Goal: Task Accomplishment & Management: Complete application form

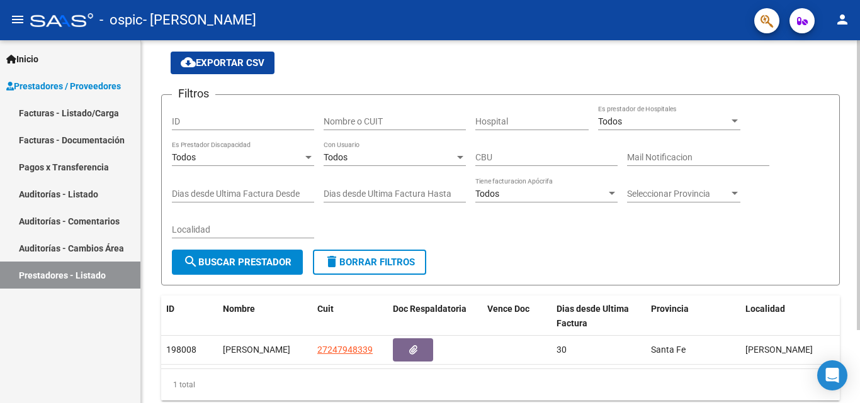
scroll to position [91, 0]
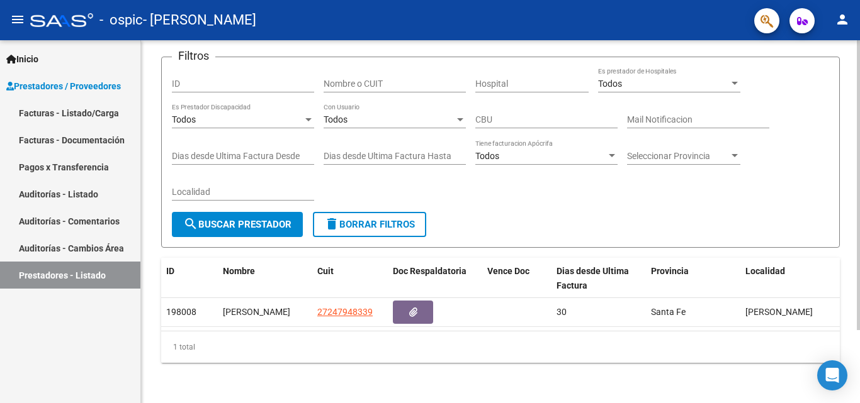
click at [849, 225] on div "PRESTADORES -> Listado de Prestadores / Proveedores cloud_download Exportar CSV…" at bounding box center [502, 183] width 722 height 442
click at [849, 313] on div "PRESTADORES -> Listado de Prestadores / Proveedores cloud_download Exportar CSV…" at bounding box center [502, 183] width 722 height 442
click at [849, 313] on div "PRESTADORES -> Listado de Prestadores / Proveedores cloud_download Exportar CSV…" at bounding box center [500, 183] width 719 height 442
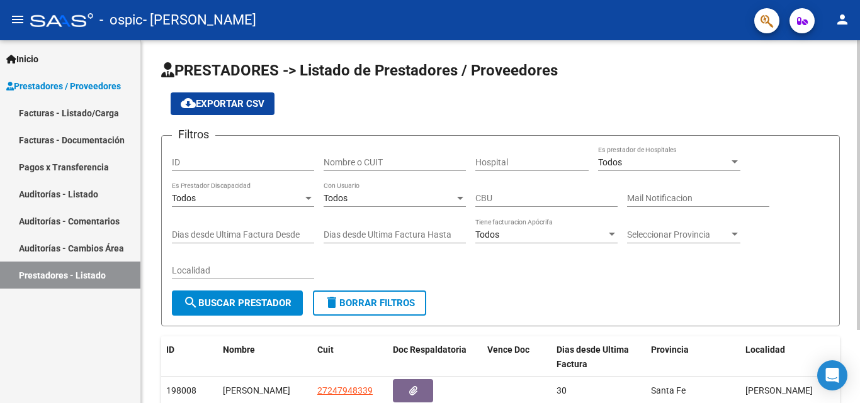
click at [849, 54] on div at bounding box center [858, 185] width 3 height 290
click at [214, 104] on span "cloud_download Exportar CSV" at bounding box center [223, 103] width 84 height 11
click at [354, 104] on div "cloud_download Exportar CSV" at bounding box center [500, 104] width 679 height 23
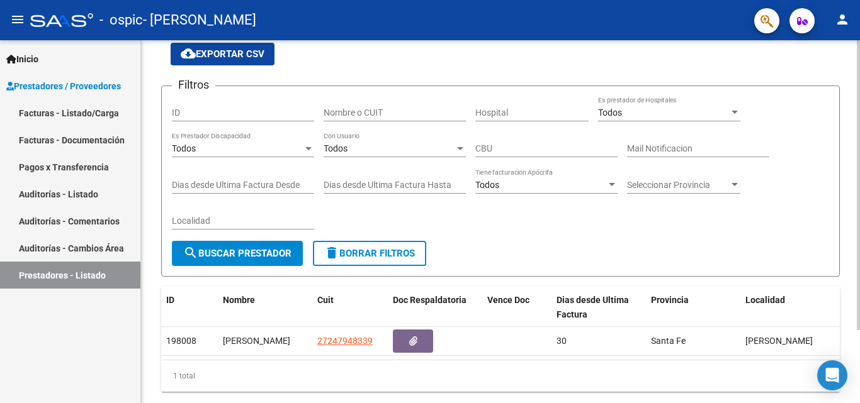
scroll to position [91, 0]
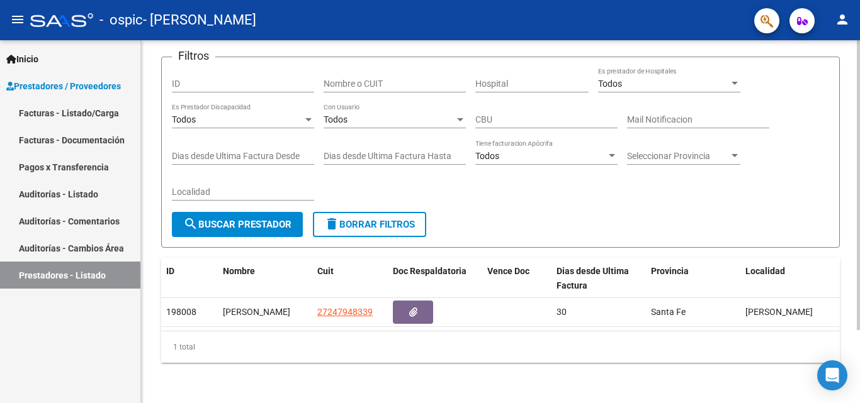
click at [849, 303] on div "PRESTADORES -> Listado de Prestadores / Proveedores cloud_download Exportar CSV…" at bounding box center [502, 183] width 722 height 442
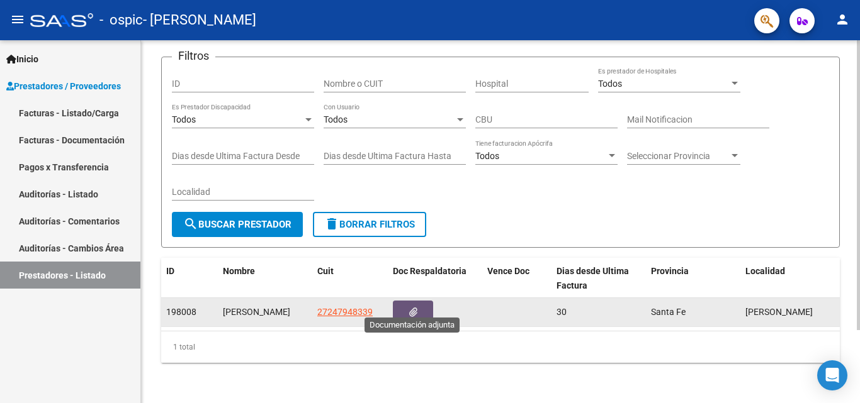
click at [411, 308] on icon "button" at bounding box center [413, 312] width 8 height 9
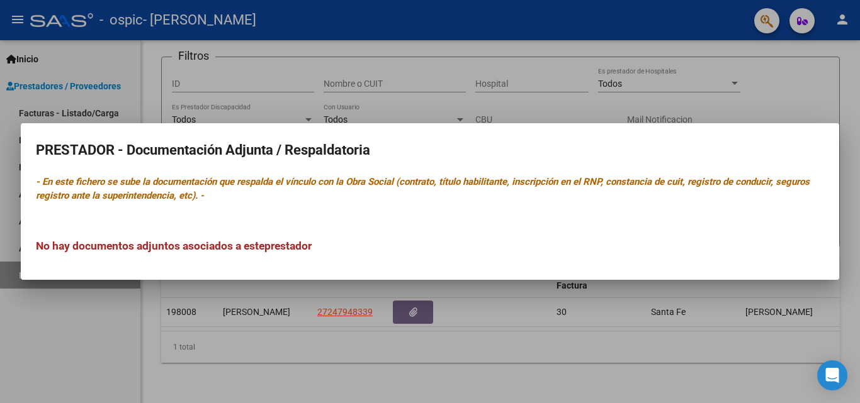
click at [441, 363] on div at bounding box center [430, 201] width 860 height 403
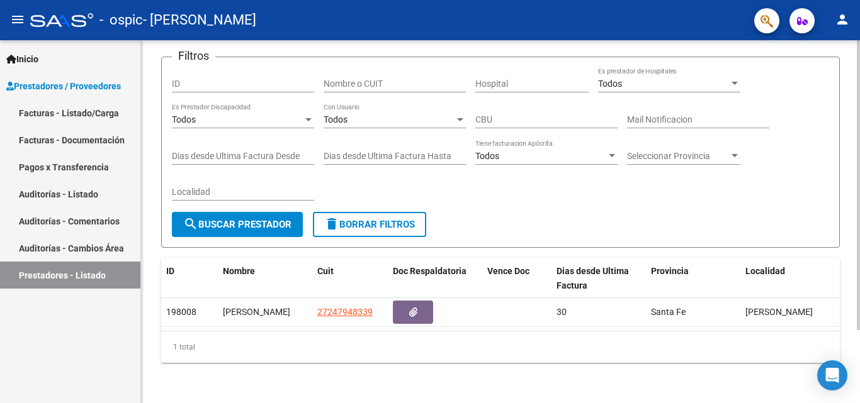
click at [849, 349] on div "PRESTADORES -> Listado de Prestadores / Proveedores cloud_download Exportar CSV…" at bounding box center [502, 183] width 722 height 442
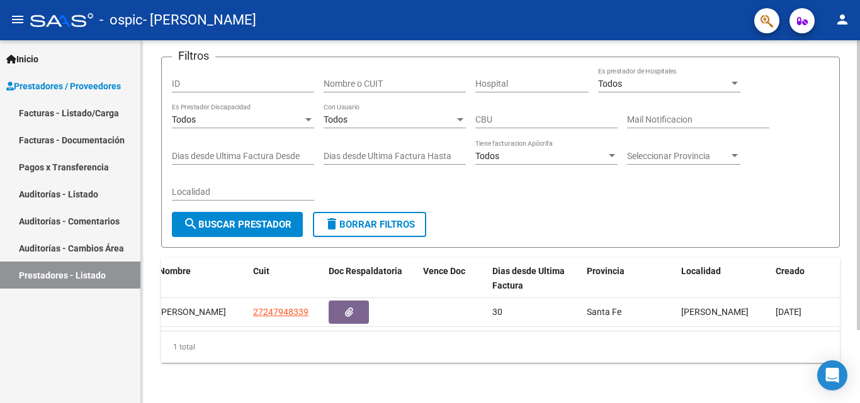
scroll to position [0, 0]
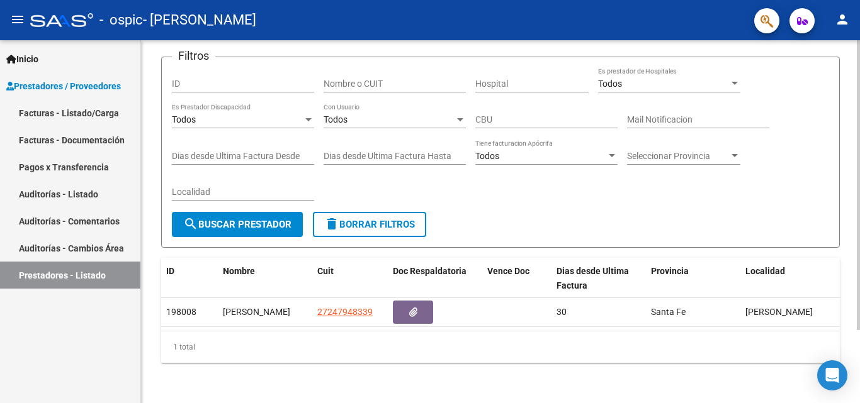
drag, startPoint x: 854, startPoint y: 186, endPoint x: 852, endPoint y: 104, distance: 82.5
click at [849, 104] on div "PRESTADORES -> Listado de Prestadores / Proveedores cloud_download Exportar CSV…" at bounding box center [500, 183] width 719 height 442
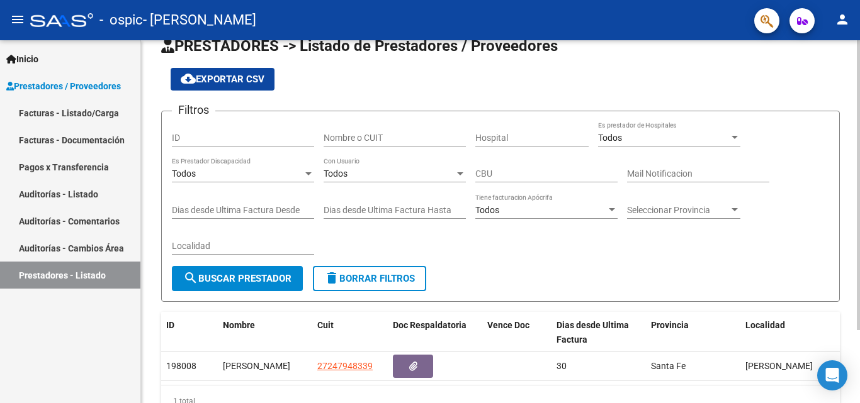
scroll to position [23, 0]
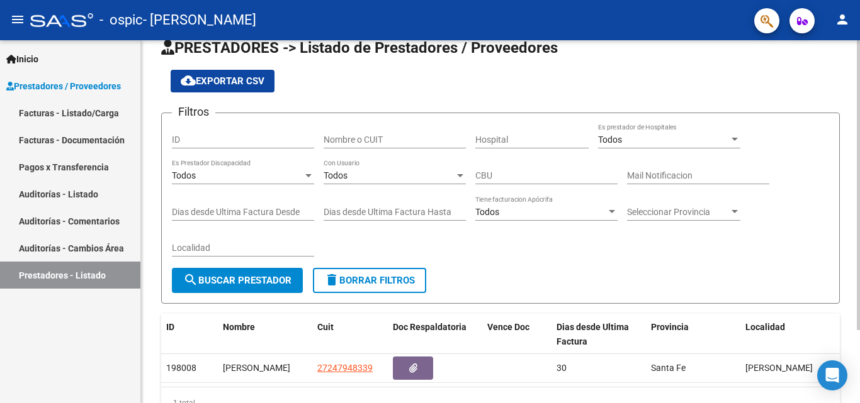
click at [849, 110] on div at bounding box center [858, 206] width 3 height 290
click at [250, 138] on input "ID" at bounding box center [243, 140] width 142 height 11
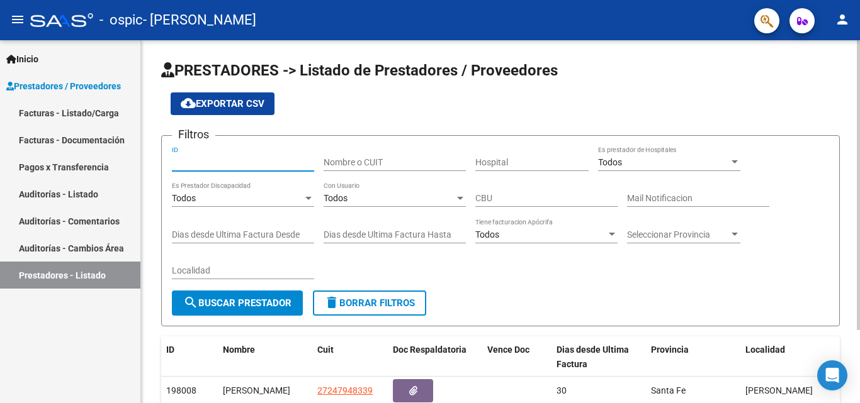
click at [849, 178] on div at bounding box center [858, 185] width 3 height 290
click at [86, 144] on link "Facturas - Documentación" at bounding box center [70, 140] width 140 height 27
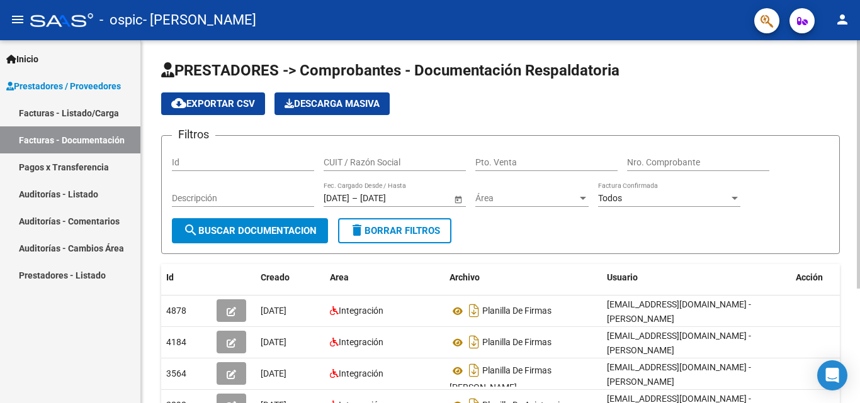
click at [274, 230] on span "search Buscar Documentacion" at bounding box center [249, 230] width 133 height 11
click at [838, 100] on div "PRESTADORES -> Comprobantes - Documentación Respaldatoria cloud_download Export…" at bounding box center [502, 300] width 722 height 521
click at [251, 159] on input "Id" at bounding box center [243, 162] width 142 height 11
click at [87, 106] on link "Facturas - Listado/Carga" at bounding box center [70, 112] width 140 height 27
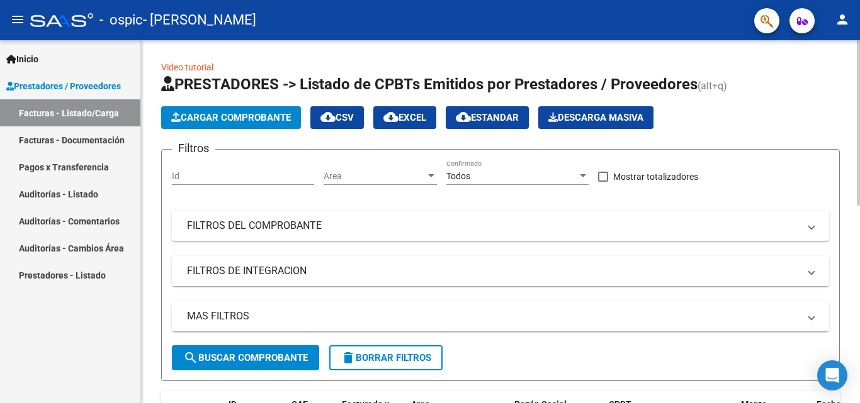
click at [252, 165] on div "Id" at bounding box center [243, 172] width 142 height 25
click at [236, 356] on span "search Buscar Comprobante" at bounding box center [245, 357] width 125 height 11
click at [239, 112] on span "Cargar Comprobante" at bounding box center [231, 117] width 120 height 11
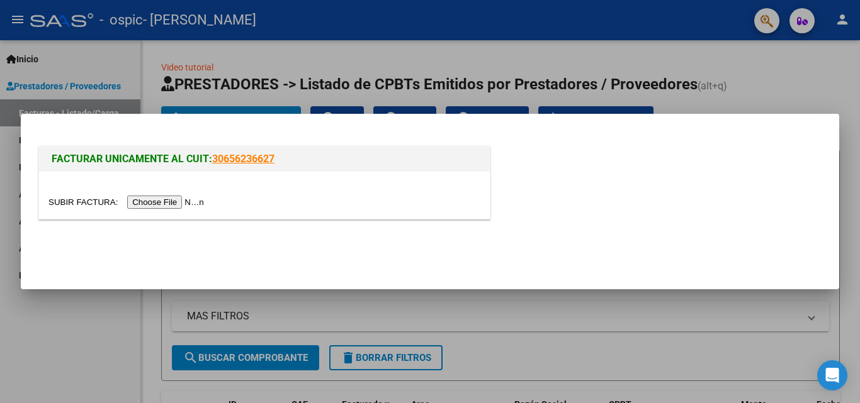
click at [184, 202] on input "file" at bounding box center [127, 202] width 159 height 13
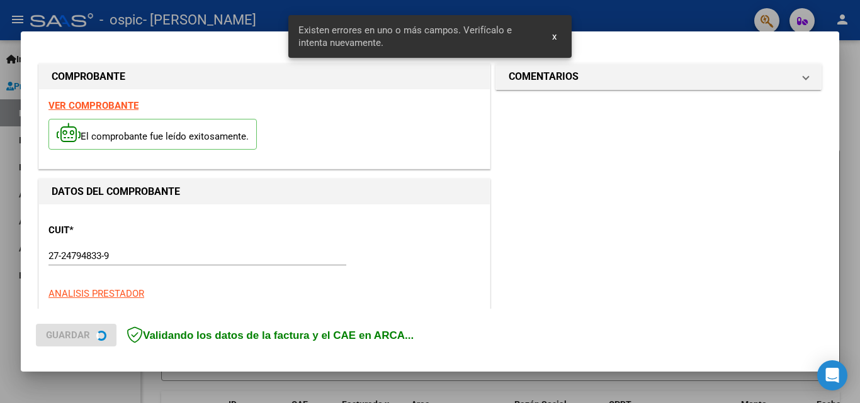
scroll to position [284, 0]
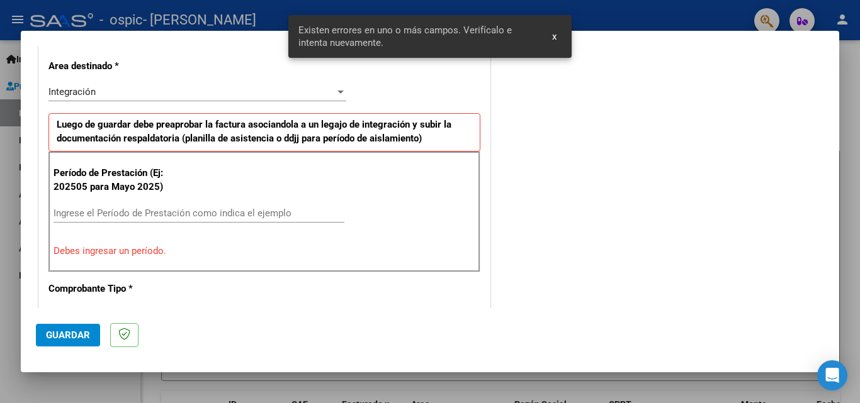
click at [590, 154] on div "COMENTARIOS Comentarios del Prestador / Gerenciador:" at bounding box center [658, 339] width 331 height 1127
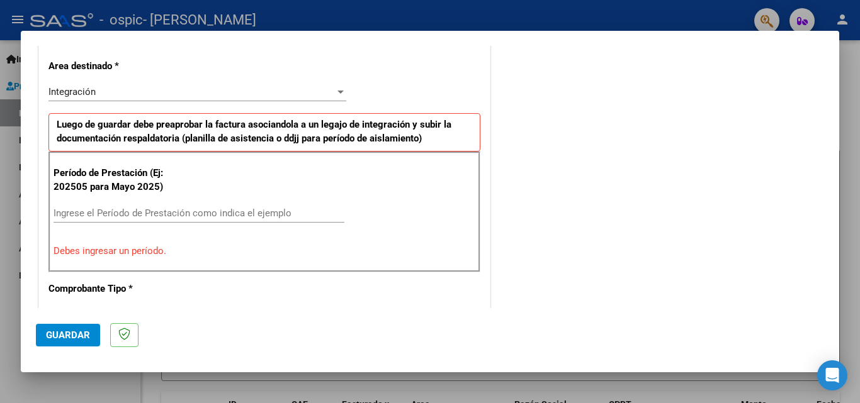
click at [849, 147] on div at bounding box center [430, 201] width 860 height 403
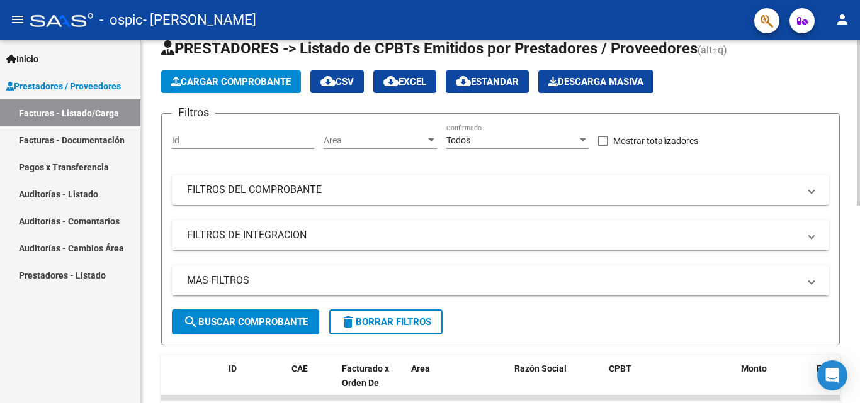
scroll to position [35, 0]
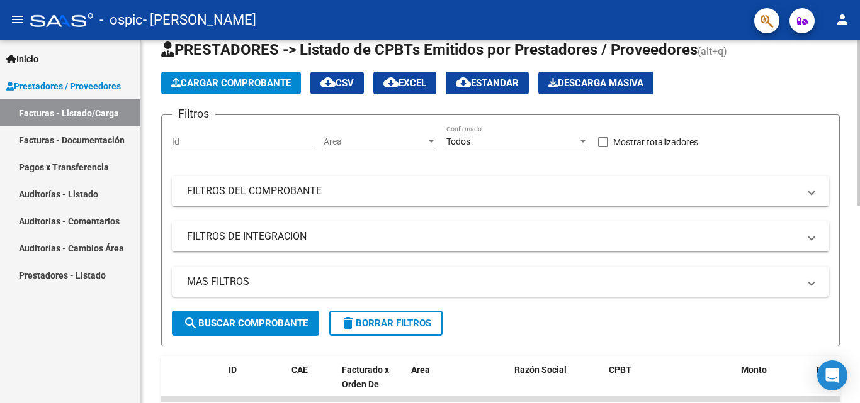
click at [849, 161] on div "Video tutorial PRESTADORES -> Listado de CPBTs Emitidos por Prestadores / Prove…" at bounding box center [502, 400] width 722 height 788
click at [273, 87] on span "Cargar Comprobante" at bounding box center [231, 82] width 120 height 11
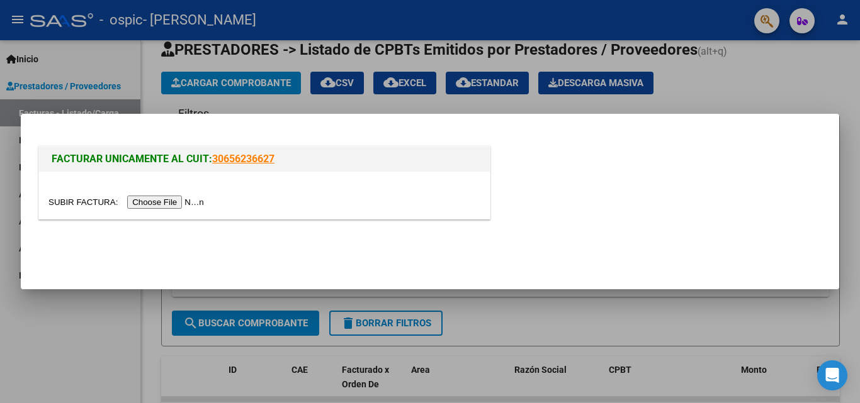
click at [166, 200] on input "file" at bounding box center [127, 202] width 159 height 13
click at [174, 205] on input "file" at bounding box center [127, 202] width 159 height 13
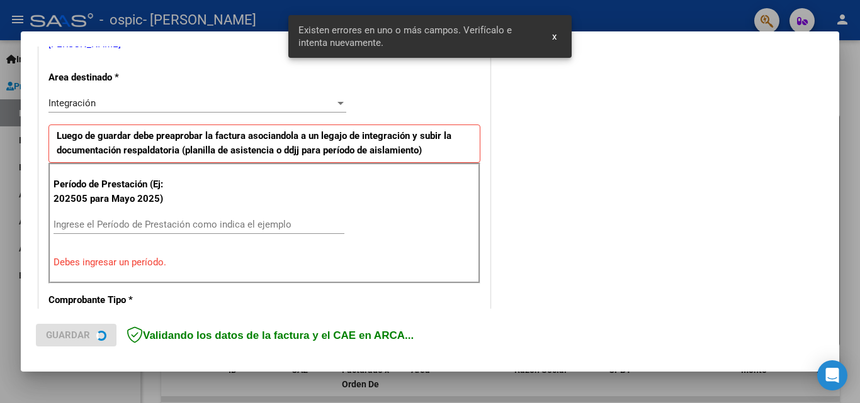
scroll to position [284, 0]
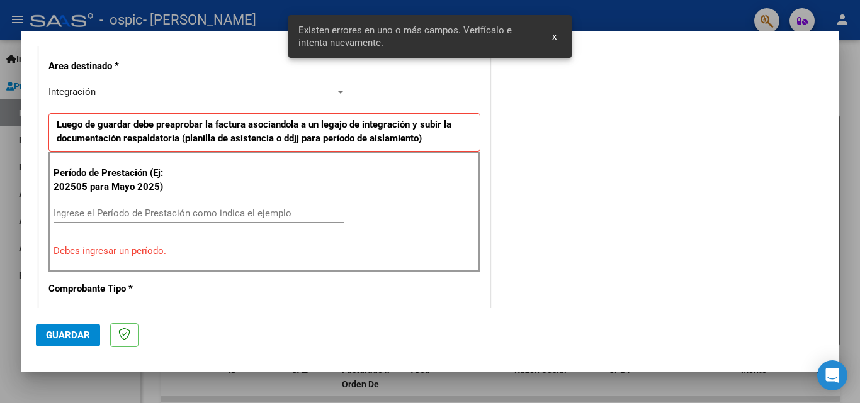
click at [84, 213] on input "Ingrese el Período de Prestación como indica el ejemplo" at bounding box center [199, 213] width 291 height 11
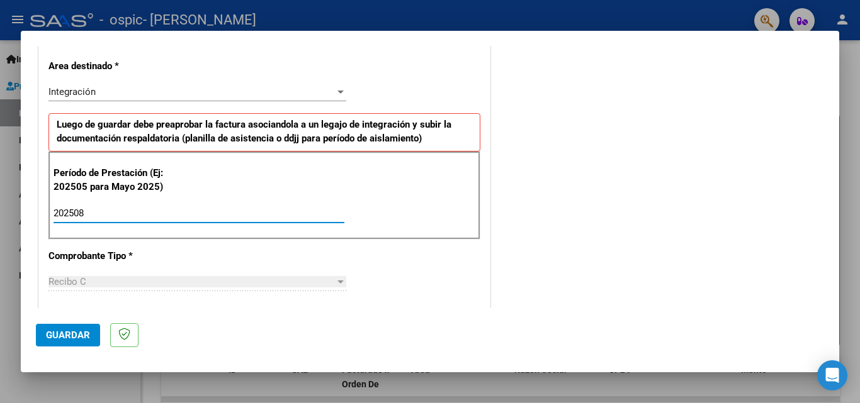
type input "202508"
click at [240, 249] on div "CUIT * 27-24794833-9 Ingresar CUIT ANALISIS PRESTADOR [PERSON_NAME] [PERSON_NAM…" at bounding box center [264, 392] width 451 height 947
click at [339, 278] on div at bounding box center [340, 282] width 11 height 10
click at [77, 283] on span "Recibo C" at bounding box center [67, 281] width 38 height 11
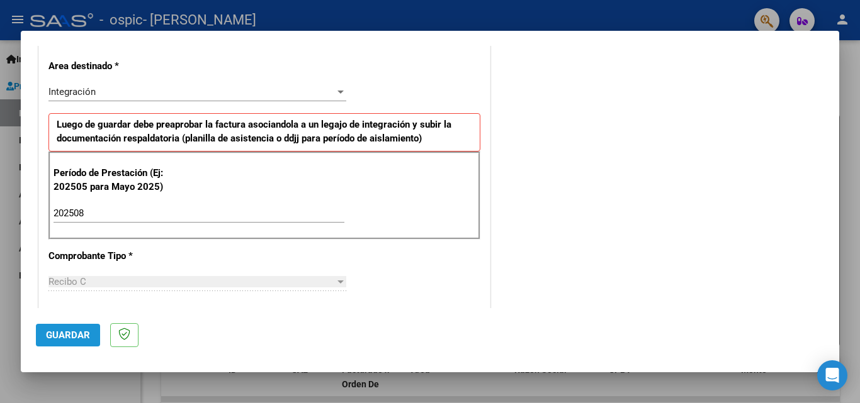
click at [80, 332] on span "Guardar" at bounding box center [68, 335] width 44 height 11
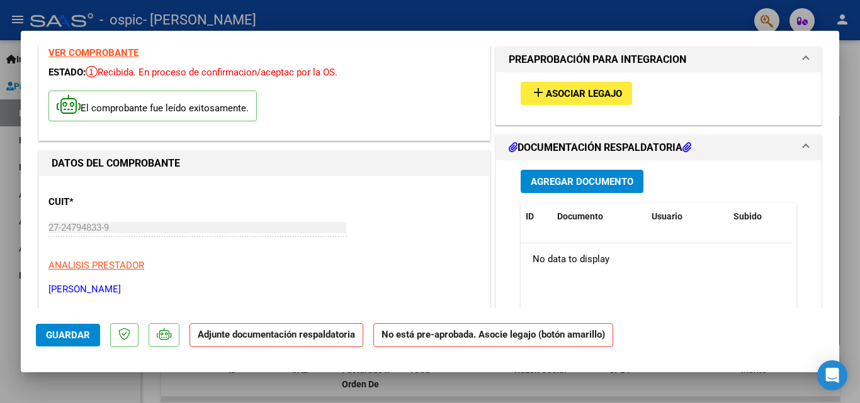
scroll to position [83, 0]
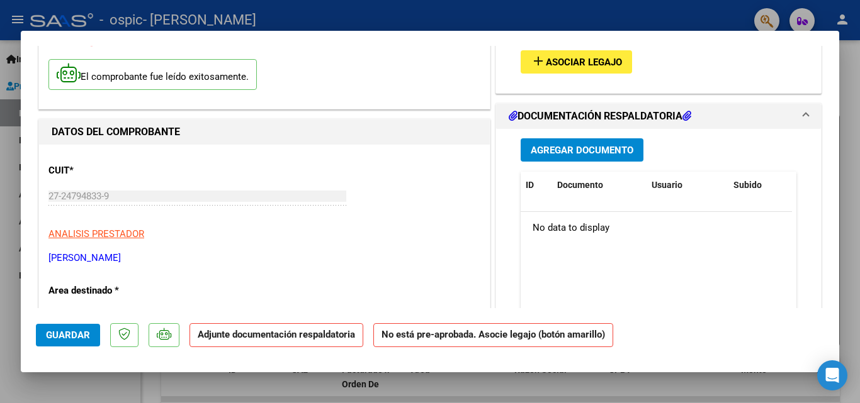
click at [682, 118] on icon at bounding box center [686, 116] width 9 height 10
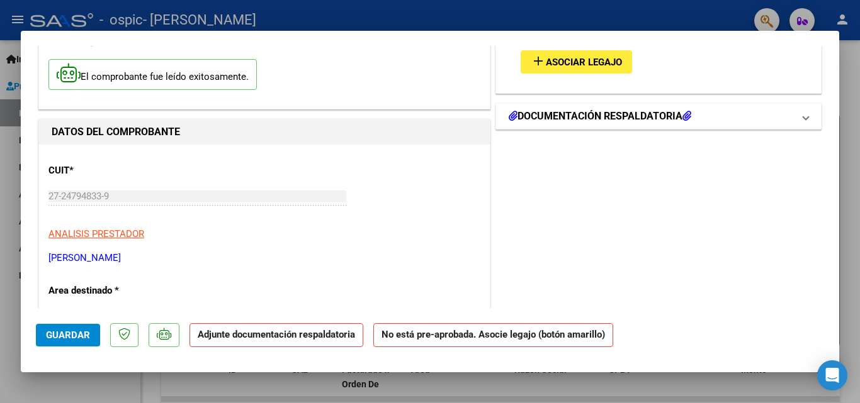
click at [682, 118] on icon at bounding box center [686, 116] width 9 height 10
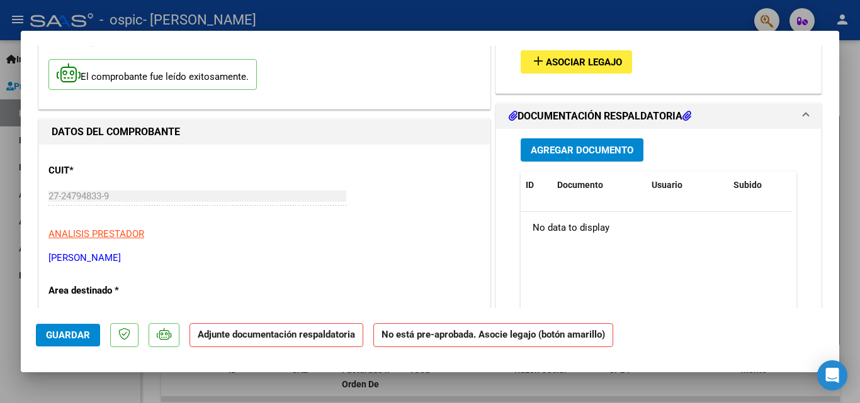
click at [577, 152] on span "Agregar Documento" at bounding box center [582, 150] width 103 height 11
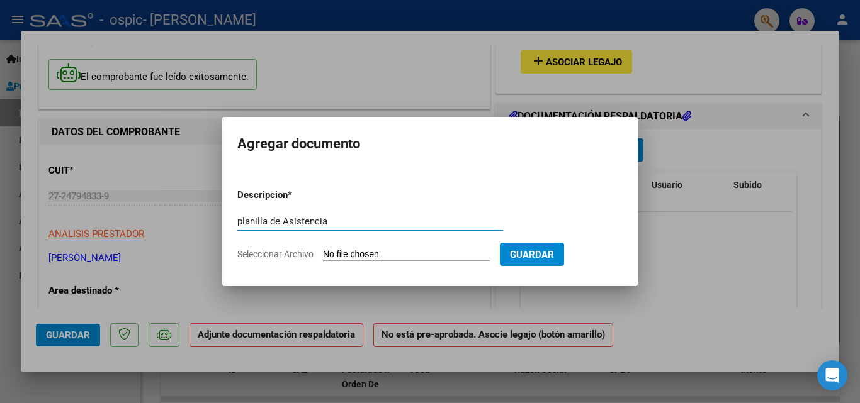
type input "planilla de Asistencia"
click at [262, 256] on span "Seleccionar Archivo" at bounding box center [275, 254] width 76 height 10
click at [323, 256] on input "Seleccionar Archivo" at bounding box center [406, 255] width 167 height 12
type input "C:\fakepath\[PERSON_NAME] firmas Agosto.pdf"
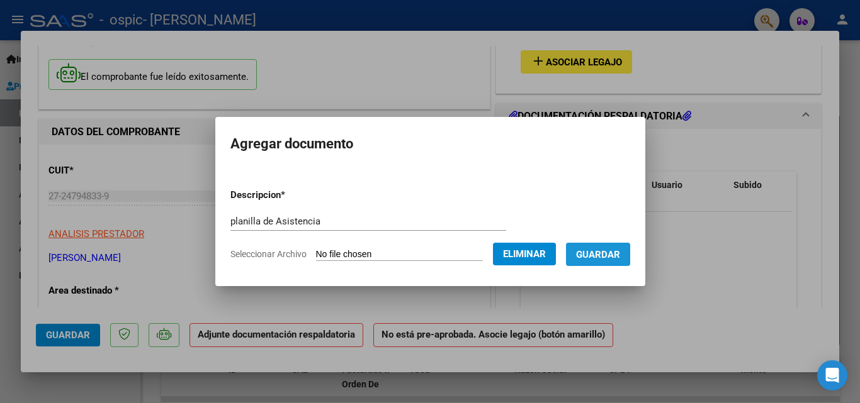
click at [619, 254] on span "Guardar" at bounding box center [598, 254] width 44 height 11
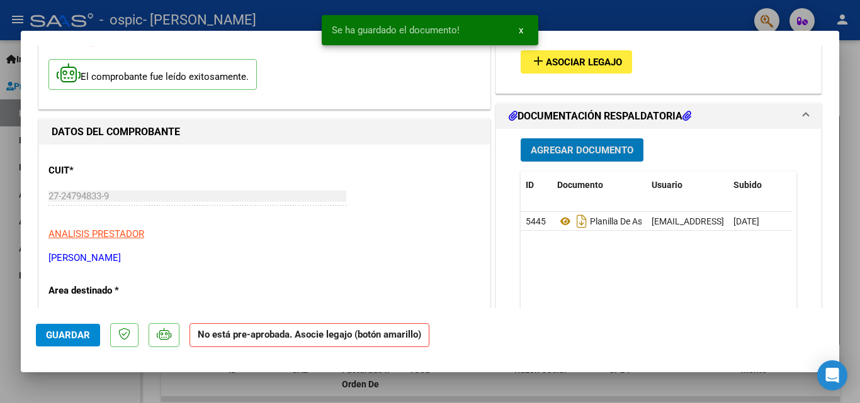
click at [589, 64] on span "Asociar Legajo" at bounding box center [584, 62] width 76 height 11
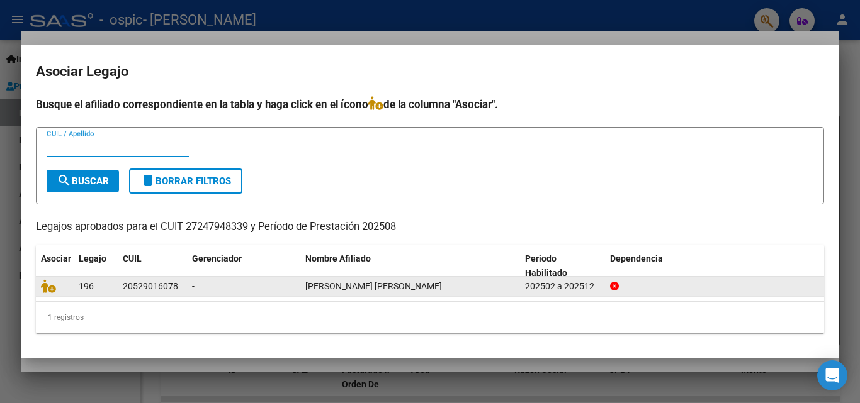
click at [166, 284] on div "20529016078" at bounding box center [150, 286] width 55 height 14
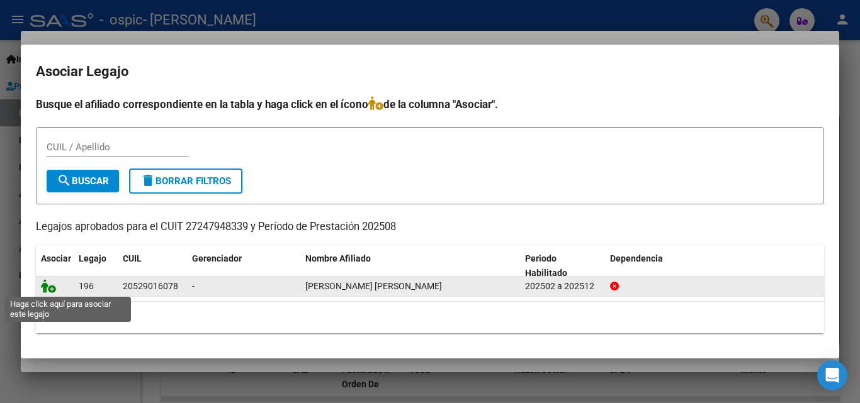
click at [53, 290] on icon at bounding box center [48, 286] width 15 height 14
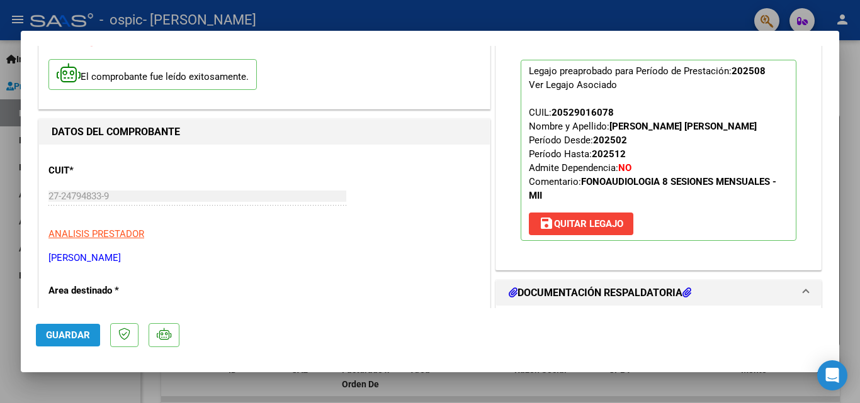
click at [64, 339] on span "Guardar" at bounding box center [68, 335] width 44 height 11
